Goal: Task Accomplishment & Management: Use online tool/utility

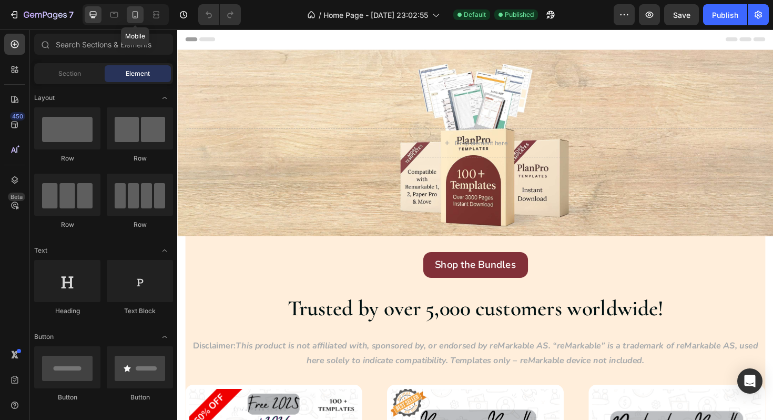
click at [130, 16] on icon at bounding box center [135, 14] width 11 height 11
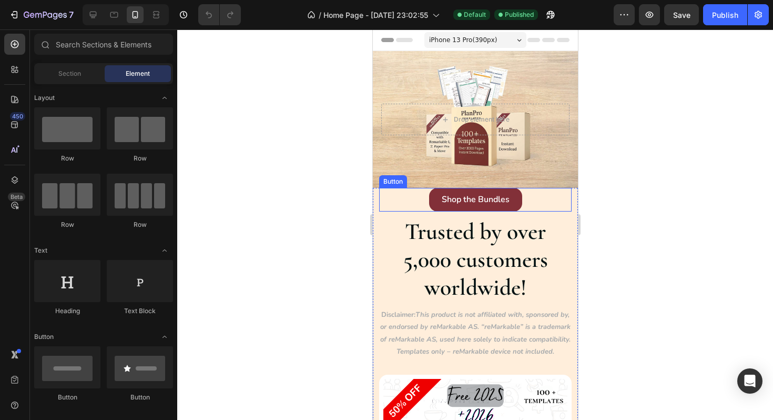
click at [401, 207] on div "Shop the Bundles Button" at bounding box center [475, 200] width 192 height 24
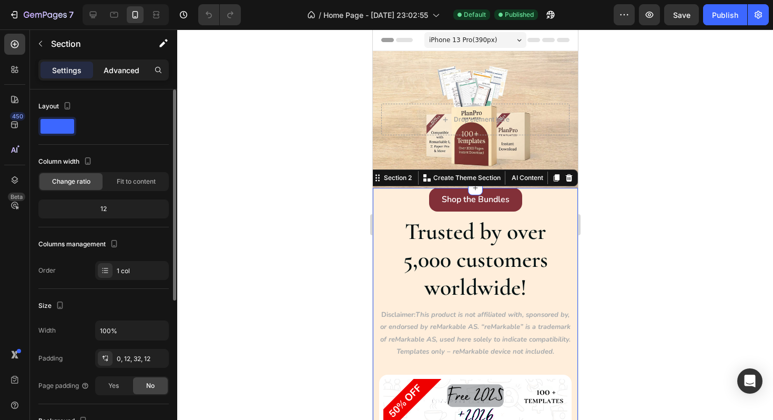
click at [114, 70] on p "Advanced" at bounding box center [122, 70] width 36 height 11
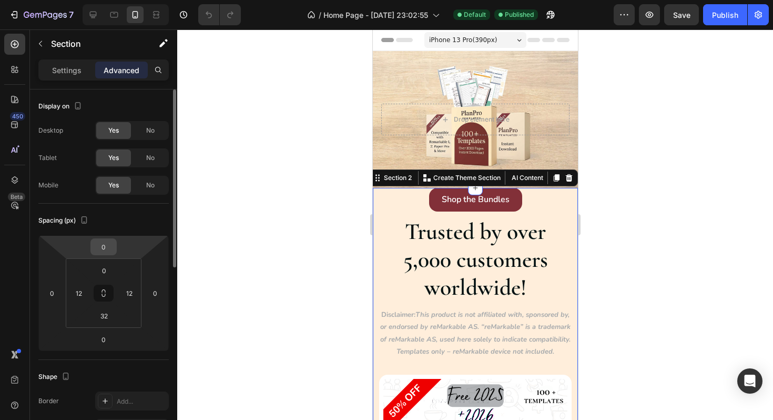
click at [105, 249] on input "0" at bounding box center [103, 247] width 21 height 16
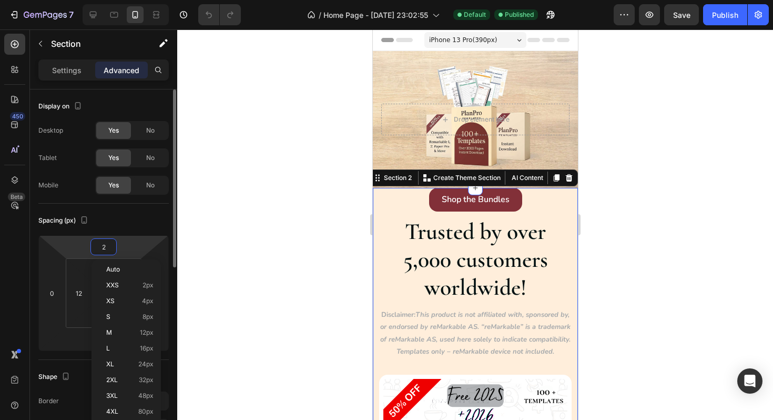
type input "20"
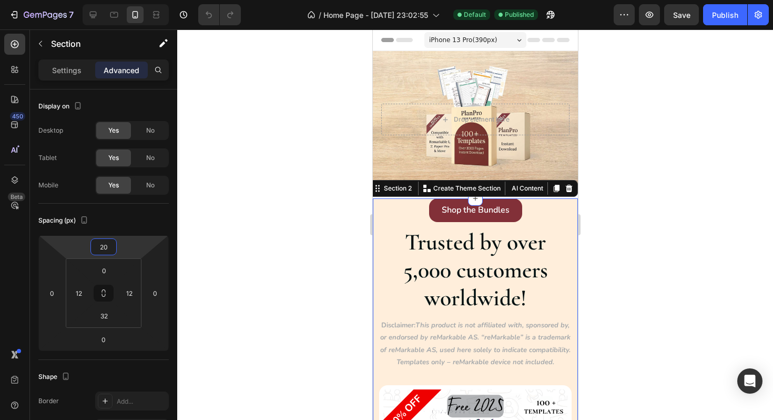
click at [300, 50] on div at bounding box center [475, 224] width 596 height 390
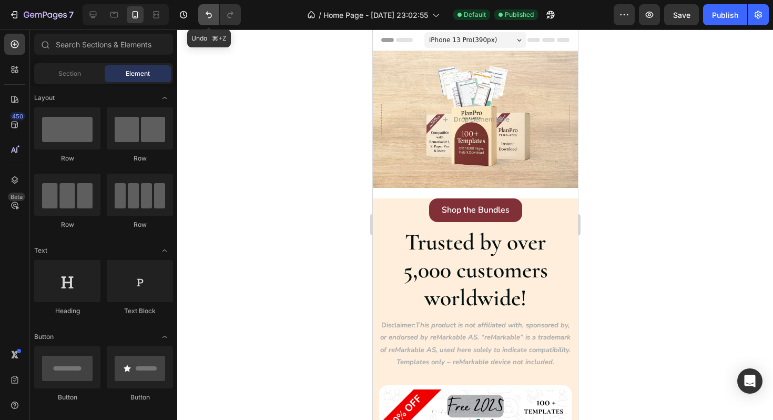
click at [200, 19] on button "Undo/Redo" at bounding box center [208, 14] width 21 height 21
click at [205, 10] on icon "Undo/Redo" at bounding box center [209, 14] width 11 height 11
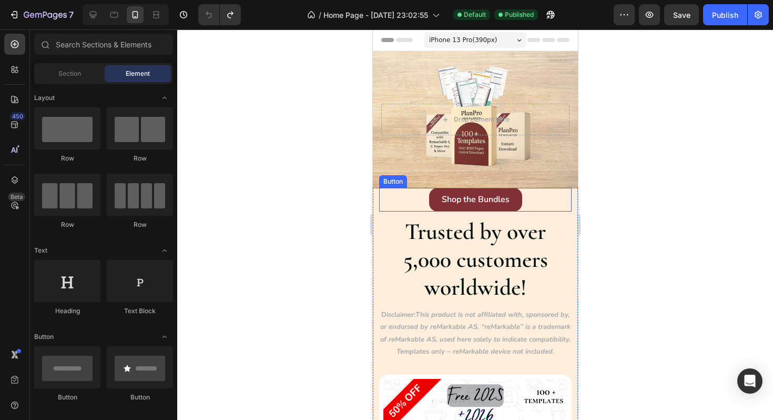
click at [412, 200] on div "Shop the Bundles Button" at bounding box center [475, 200] width 192 height 24
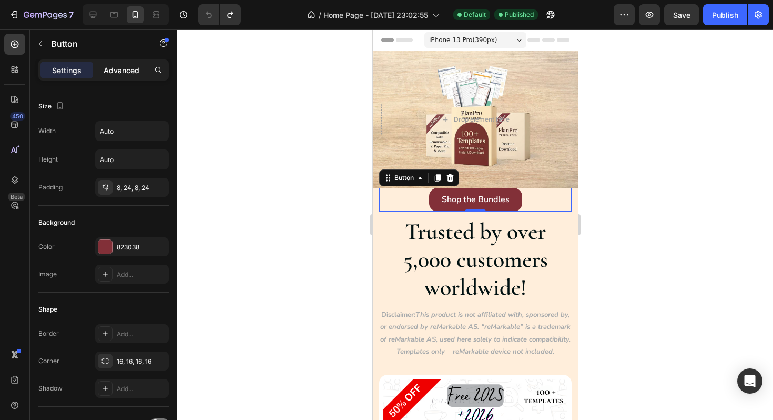
click at [104, 74] on p "Advanced" at bounding box center [122, 70] width 36 height 11
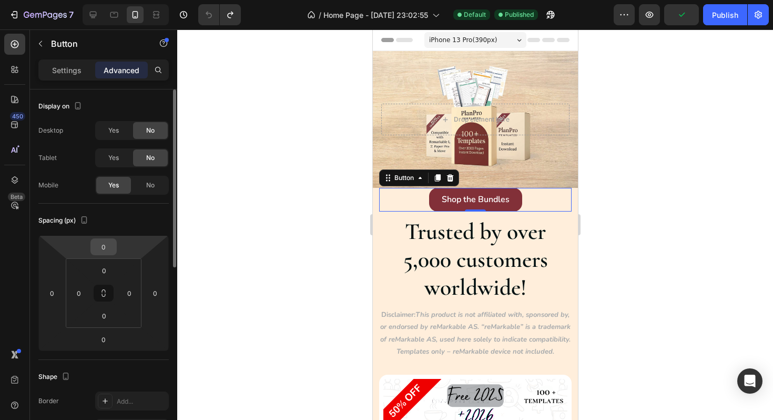
click at [102, 253] on input "0" at bounding box center [103, 247] width 21 height 16
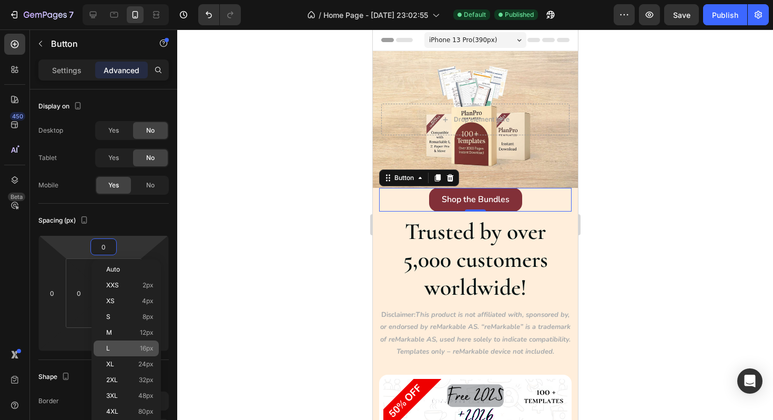
click at [116, 349] on p "L 16px" at bounding box center [129, 347] width 47 height 7
type input "16"
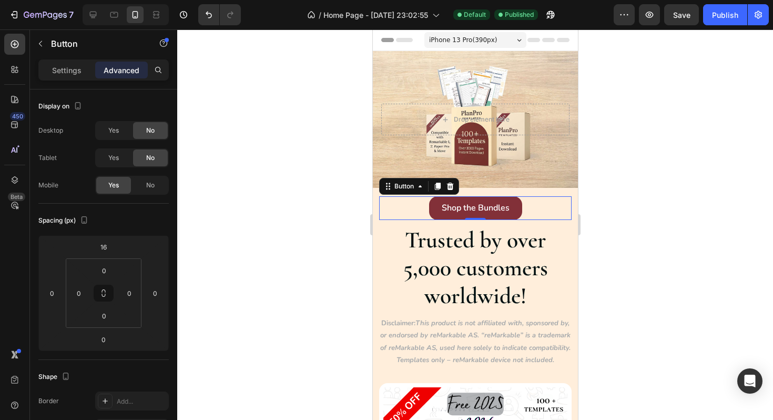
click at [248, 251] on div at bounding box center [475, 224] width 596 height 390
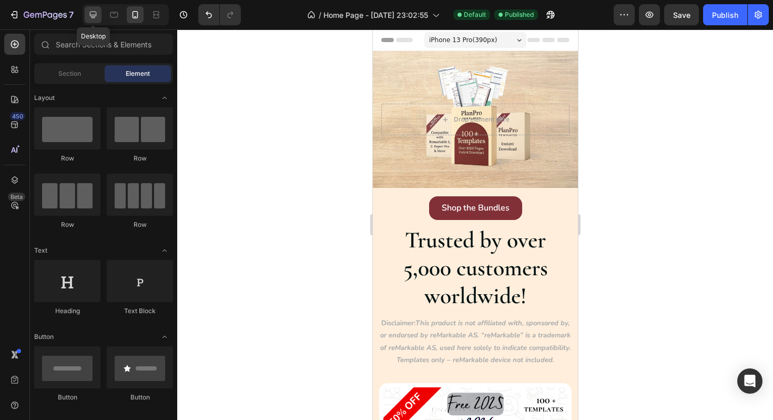
click at [93, 15] on icon at bounding box center [93, 15] width 7 height 7
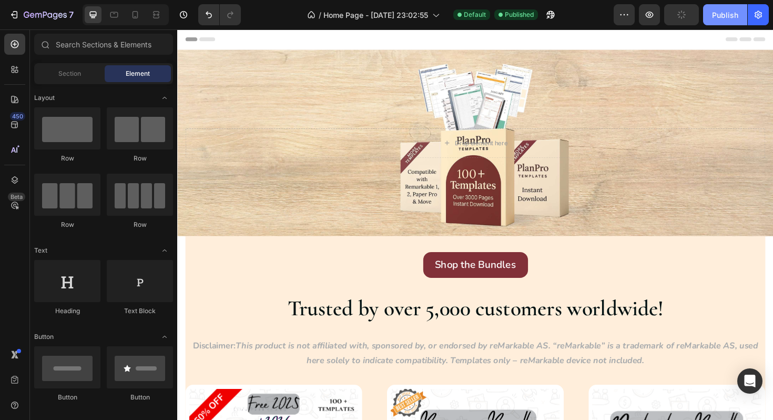
click at [718, 9] on div "Publish" at bounding box center [725, 14] width 26 height 11
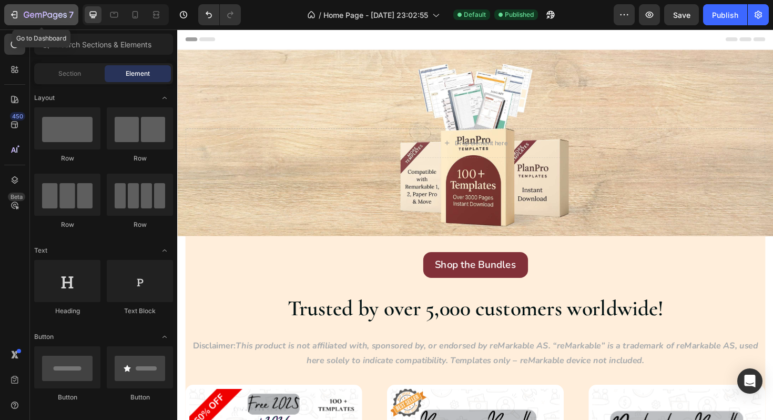
click at [16, 17] on icon "button" at bounding box center [14, 14] width 11 height 11
